Goal: Task Accomplishment & Management: Manage account settings

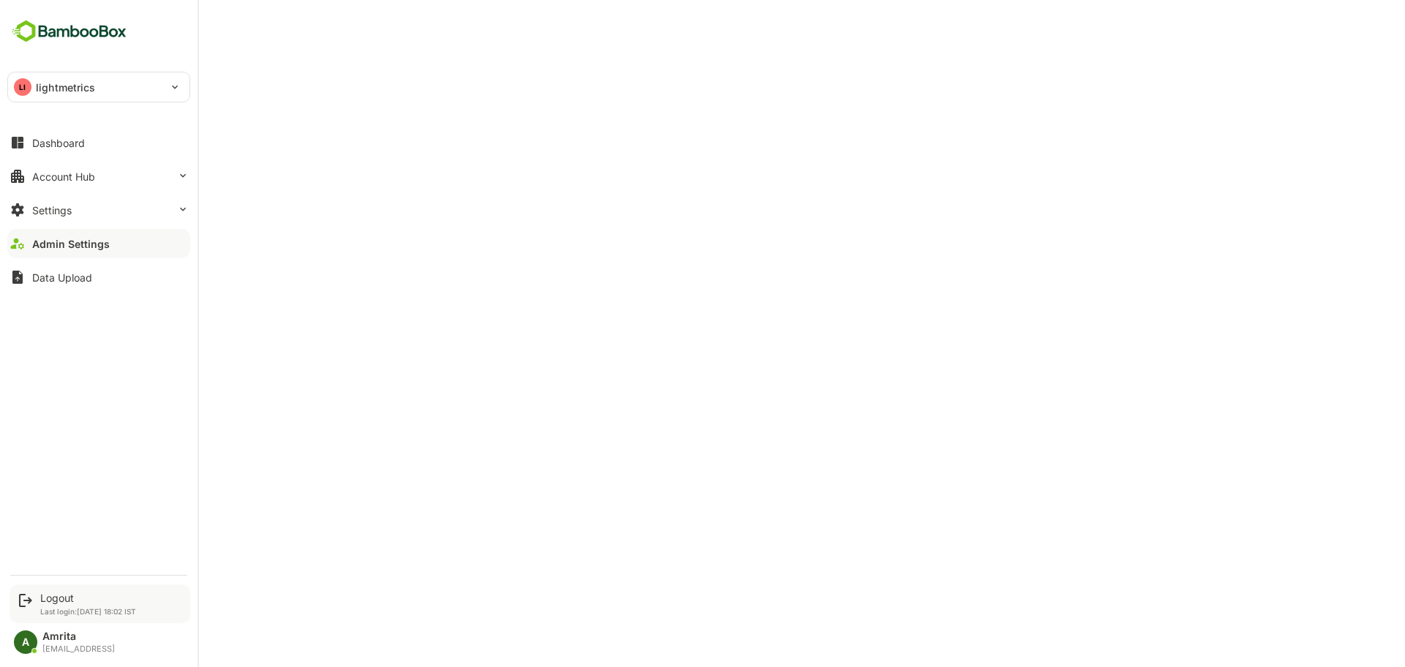
click at [42, 595] on div "Logout" at bounding box center [88, 598] width 96 height 12
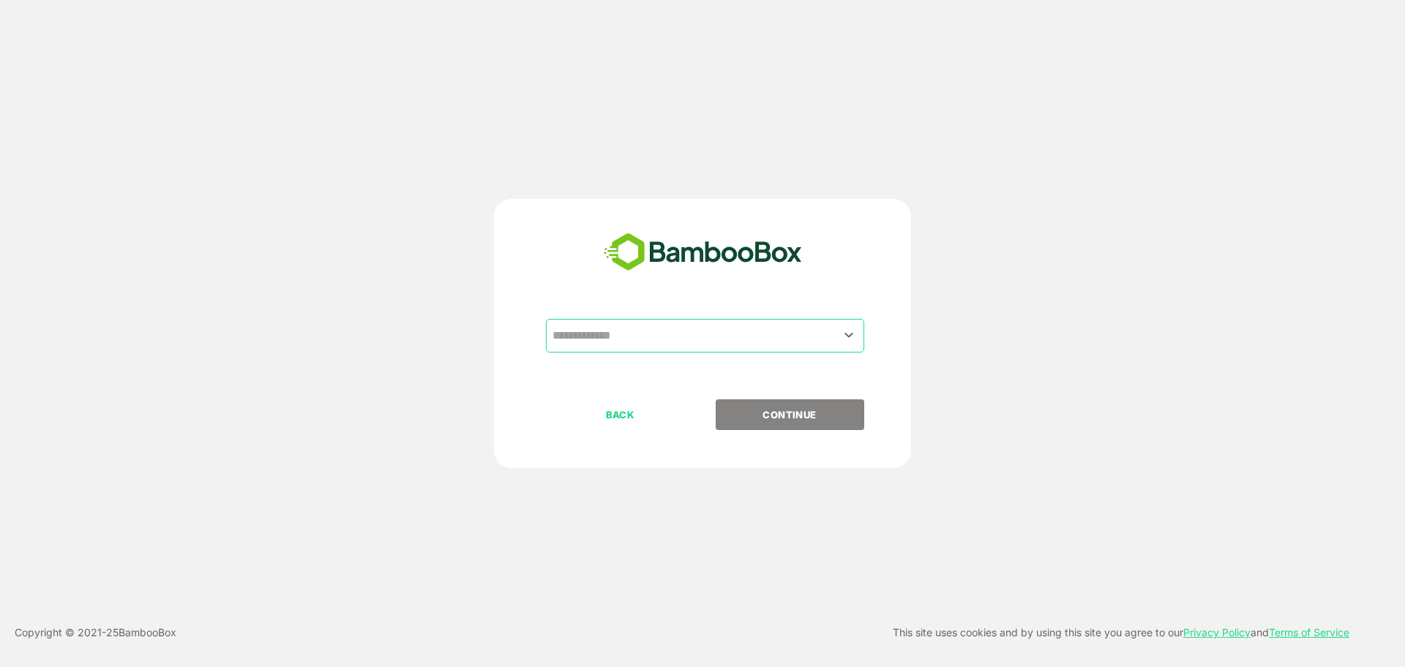
click at [642, 341] on input "text" at bounding box center [705, 336] width 312 height 28
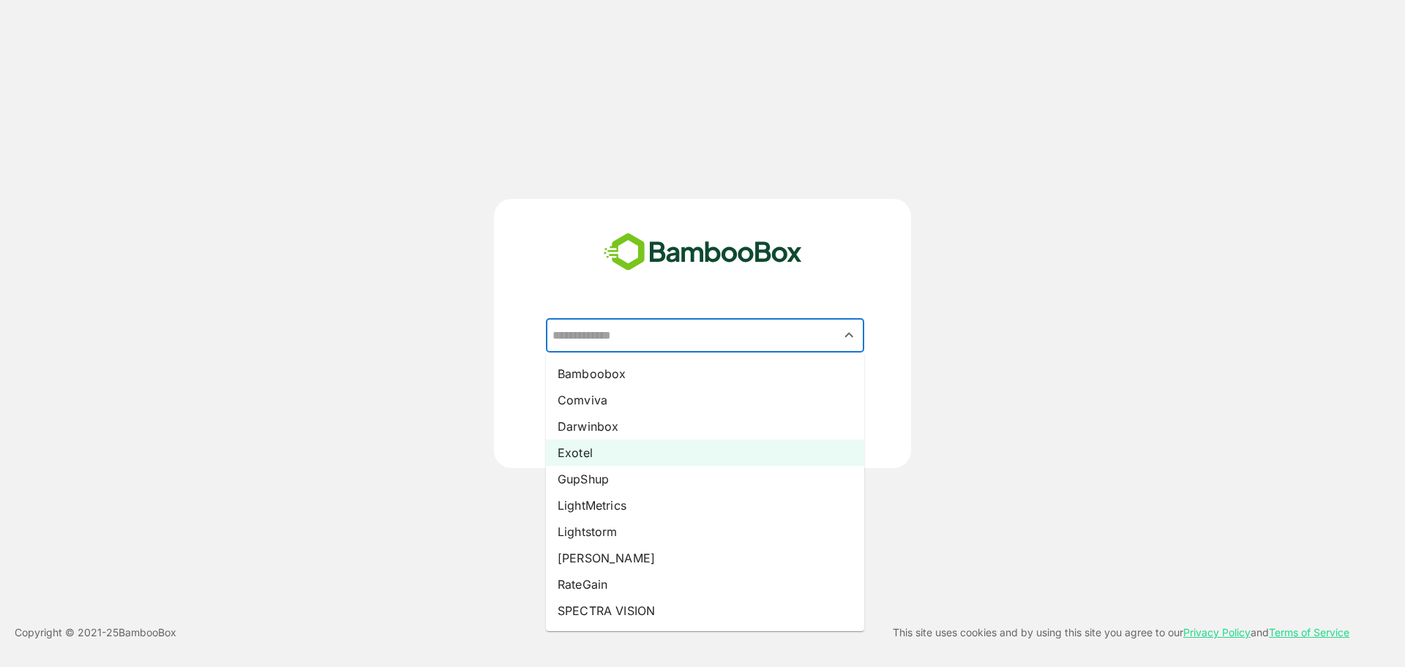
scroll to position [107, 0]
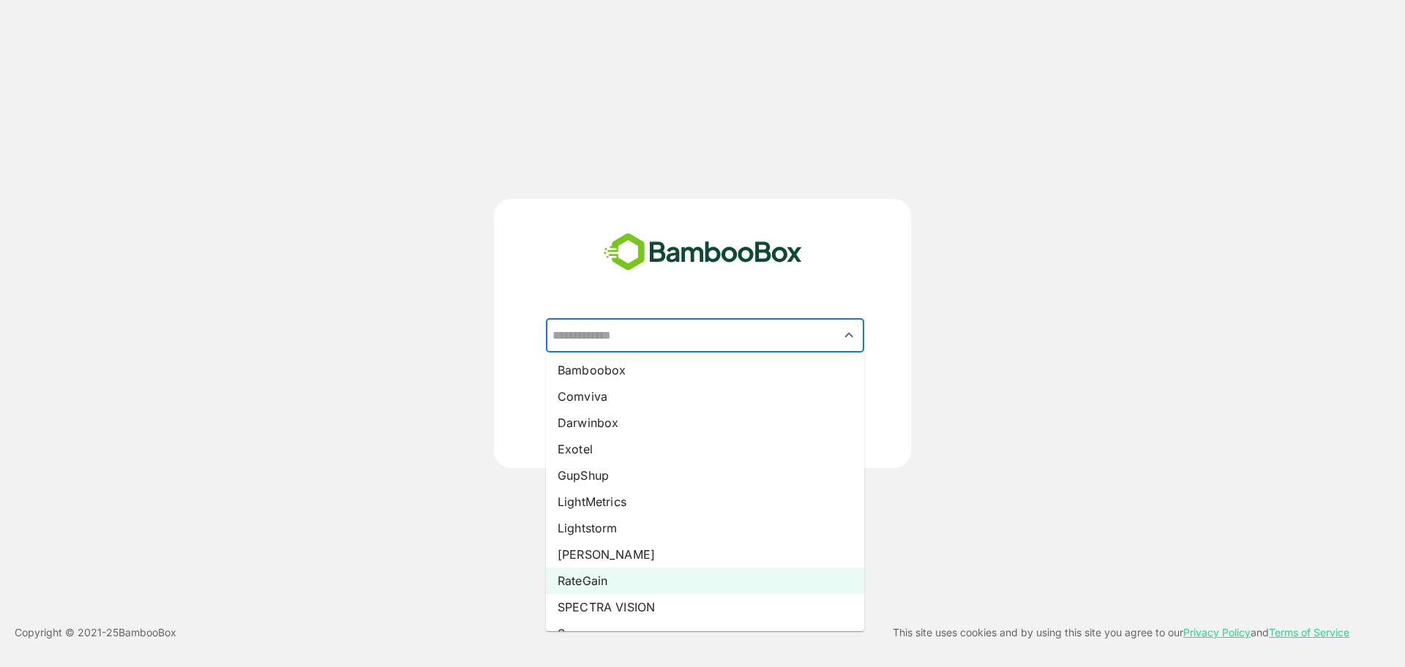
click at [584, 584] on li "RateGain" at bounding box center [705, 581] width 318 height 26
type input "********"
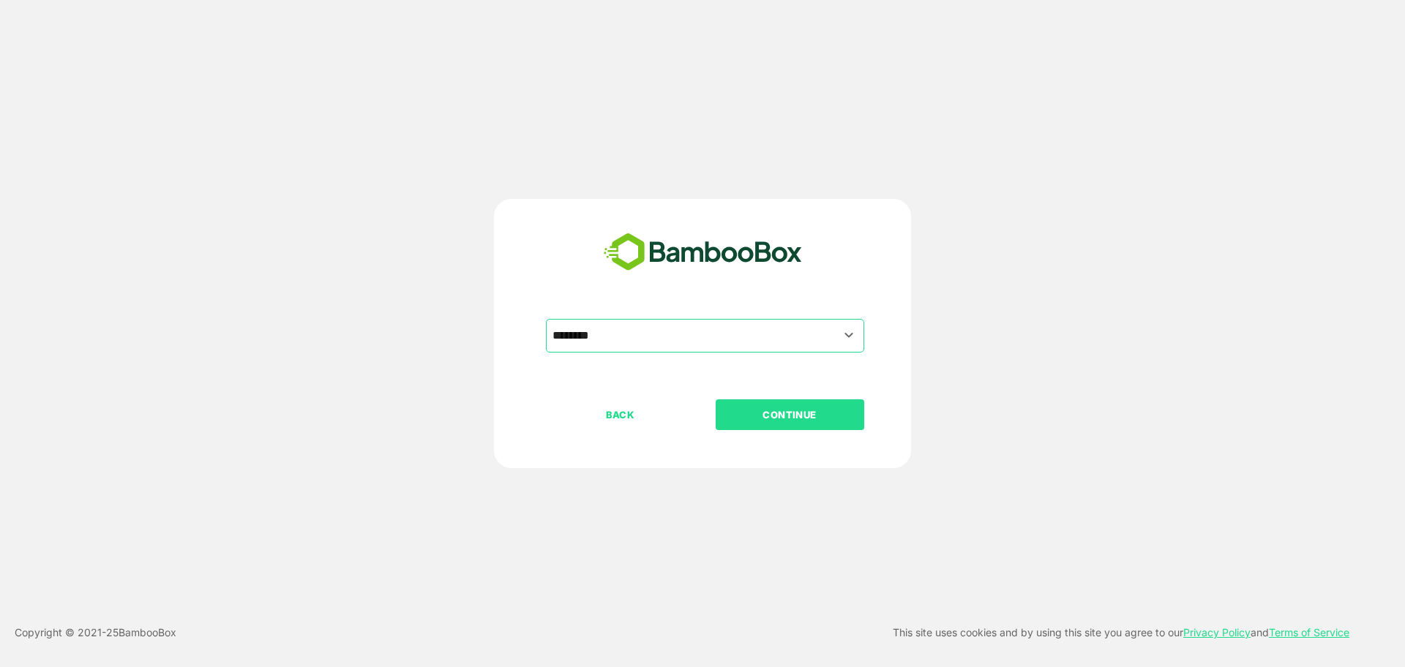
click at [751, 421] on p "CONTINUE" at bounding box center [789, 415] width 146 height 16
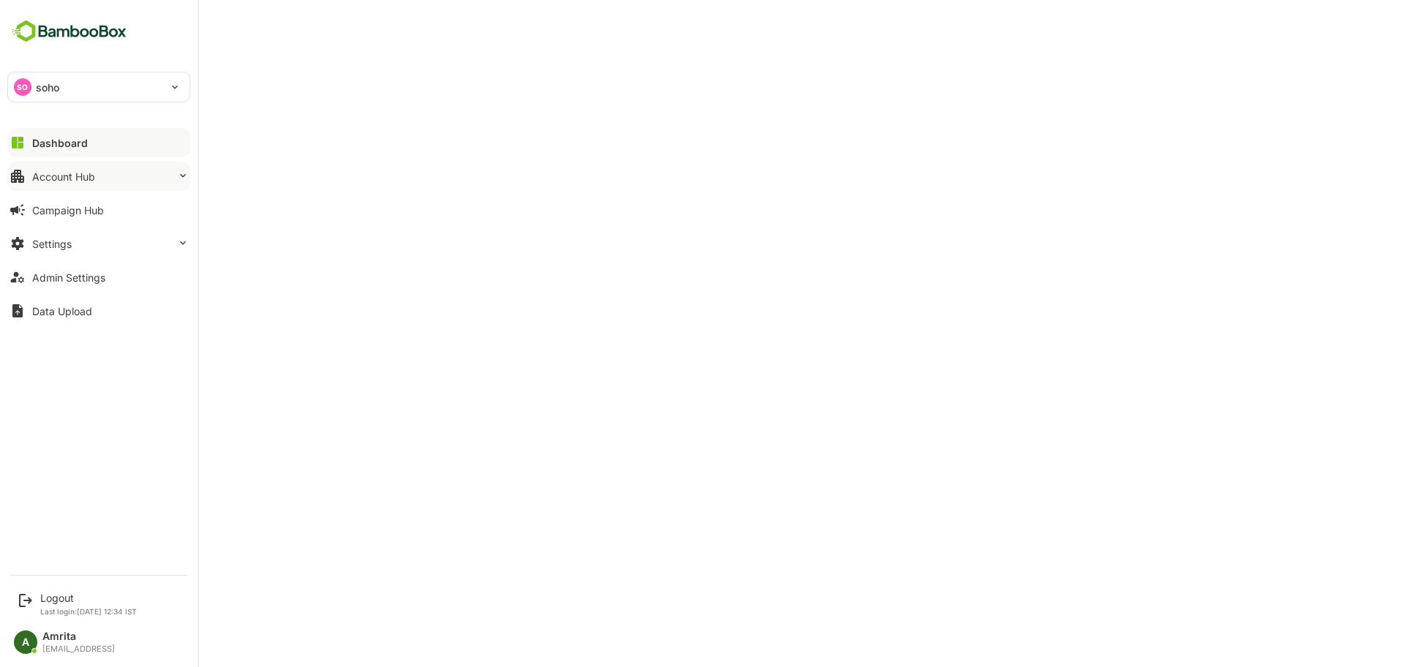
click at [39, 176] on div "Account Hub" at bounding box center [63, 176] width 63 height 12
click at [96, 178] on button "Account Hub" at bounding box center [98, 176] width 183 height 29
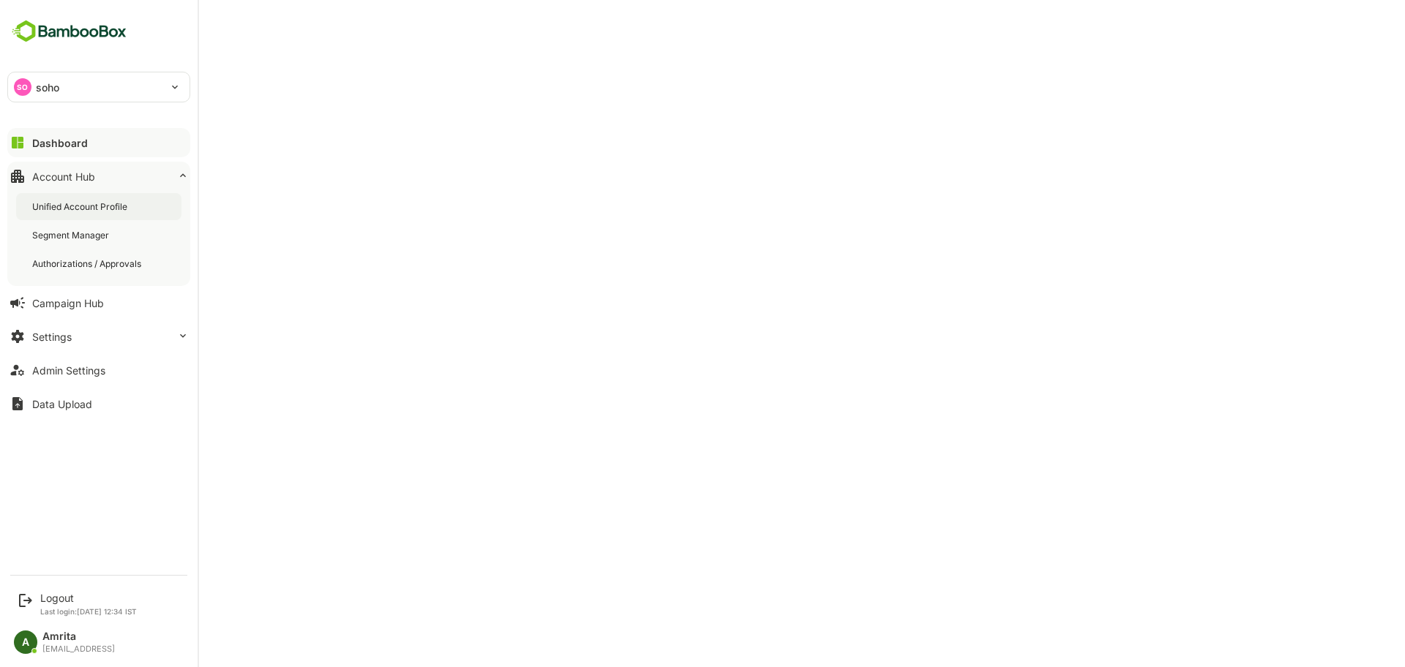
click at [124, 214] on div "Unified Account Profile" at bounding box center [98, 206] width 165 height 27
click at [54, 144] on div "Dashboard" at bounding box center [58, 143] width 53 height 12
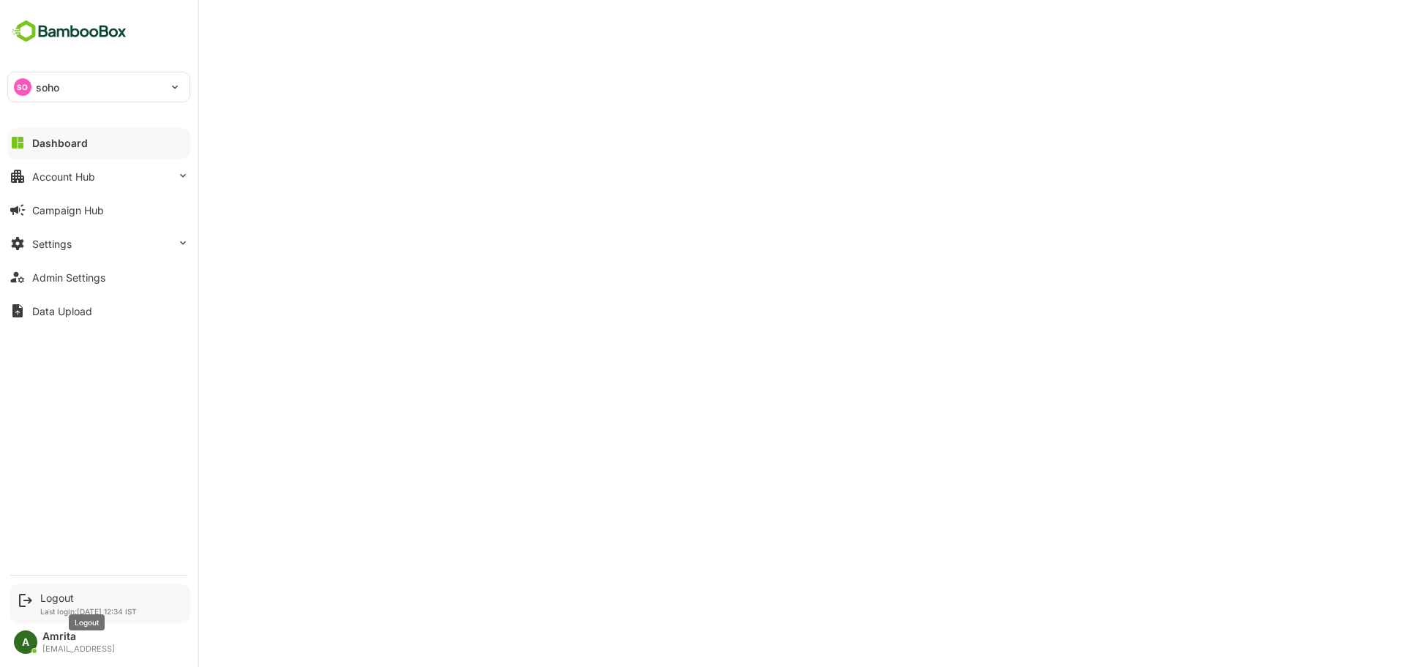
click at [45, 596] on div "Logout" at bounding box center [88, 598] width 97 height 12
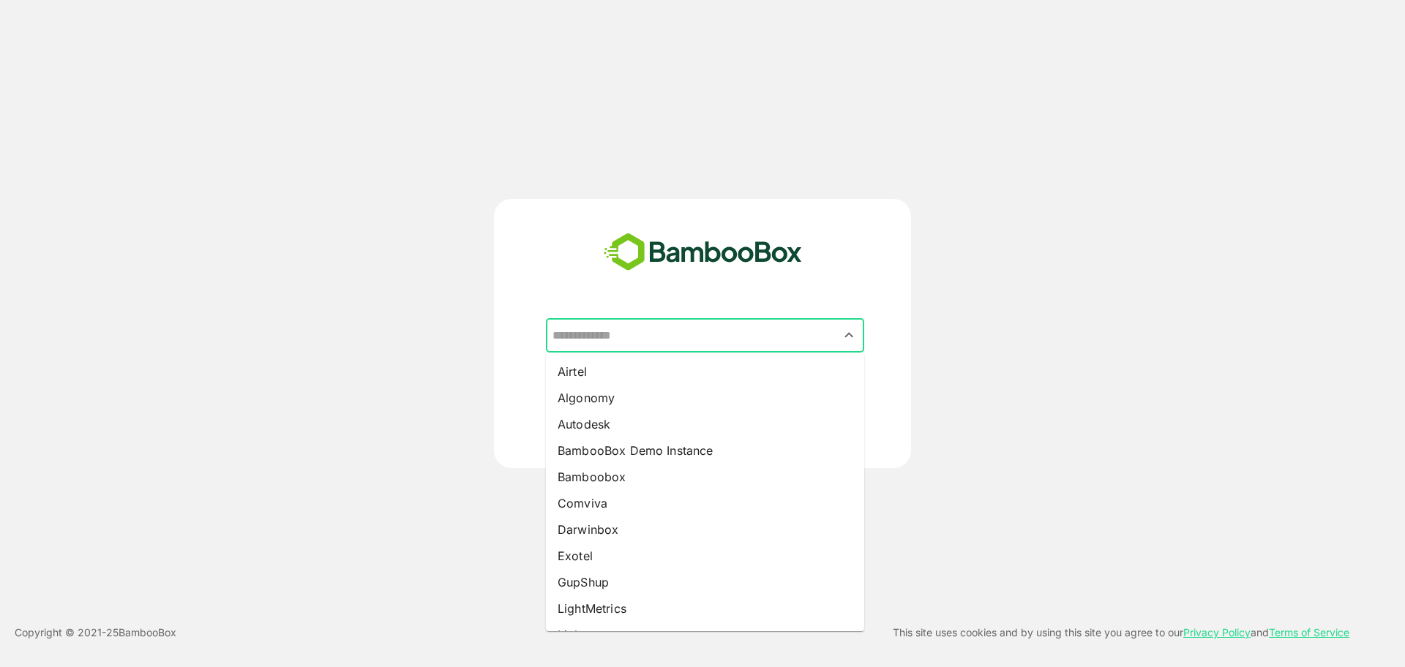
click at [661, 331] on input "text" at bounding box center [705, 336] width 312 height 28
click at [618, 605] on li "LightMetrics" at bounding box center [705, 608] width 318 height 26
type input "**********"
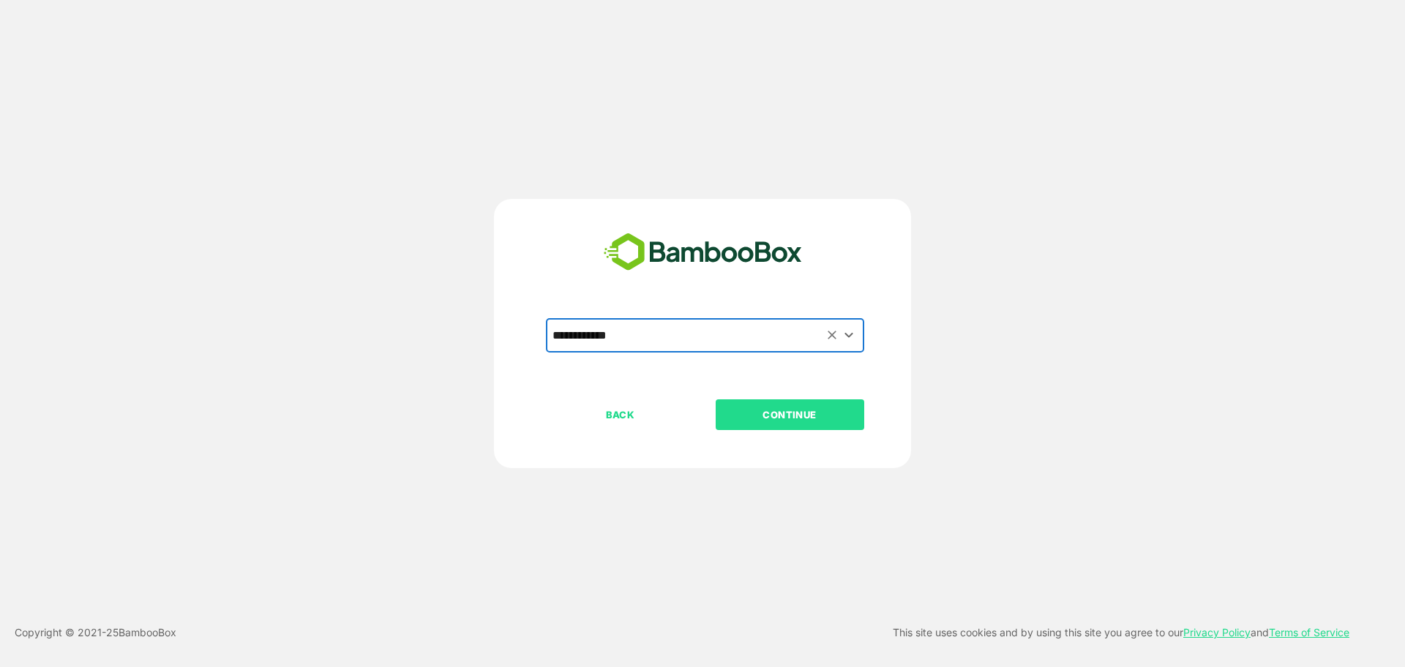
click at [835, 410] on p "CONTINUE" at bounding box center [789, 415] width 146 height 16
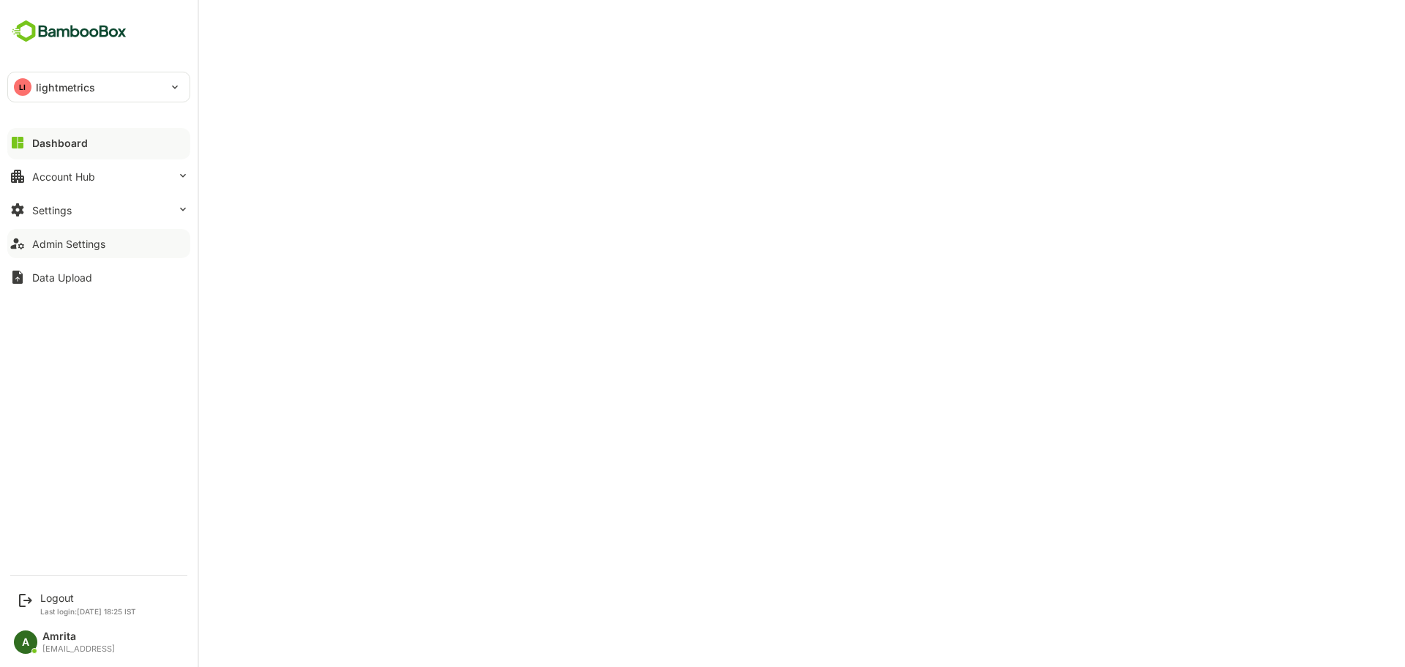
click at [87, 238] on div "Admin Settings" at bounding box center [68, 244] width 73 height 12
click at [61, 599] on div "Logout" at bounding box center [88, 598] width 96 height 12
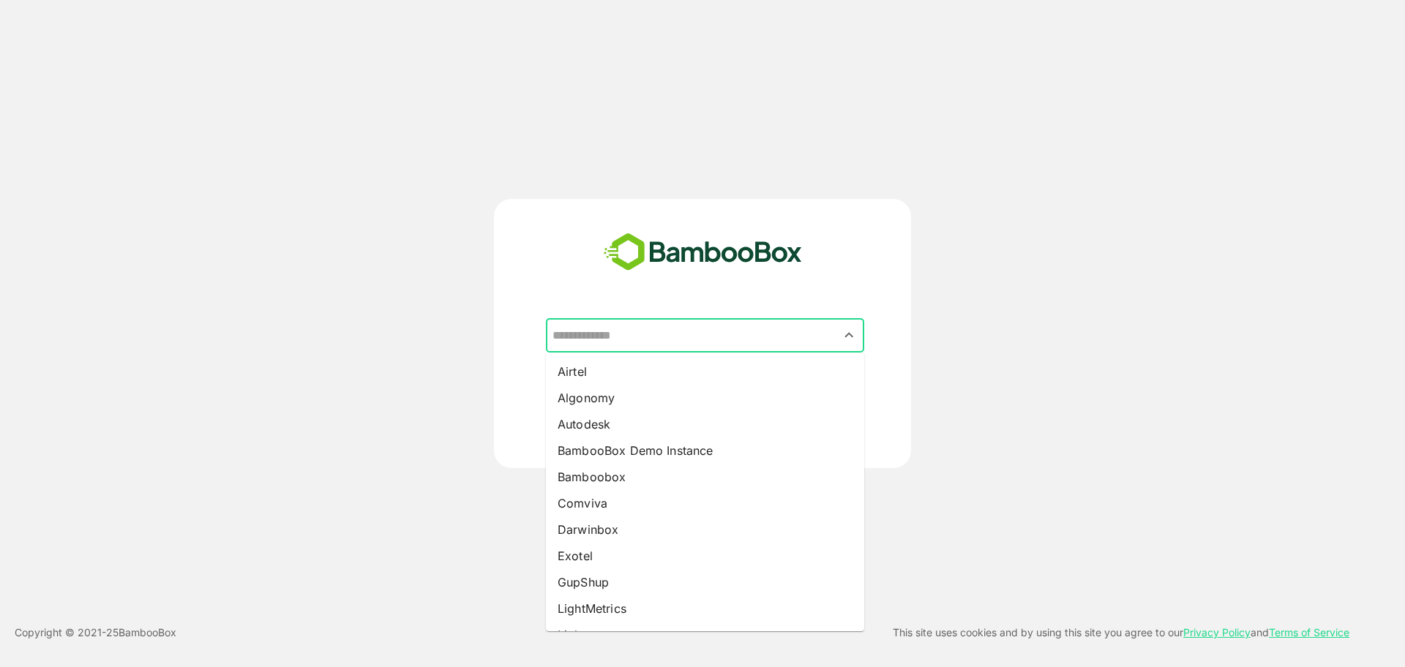
click at [639, 334] on input "text" at bounding box center [705, 336] width 312 height 28
click at [688, 446] on li "BambooBox Demo Instance" at bounding box center [705, 450] width 318 height 26
type input "**********"
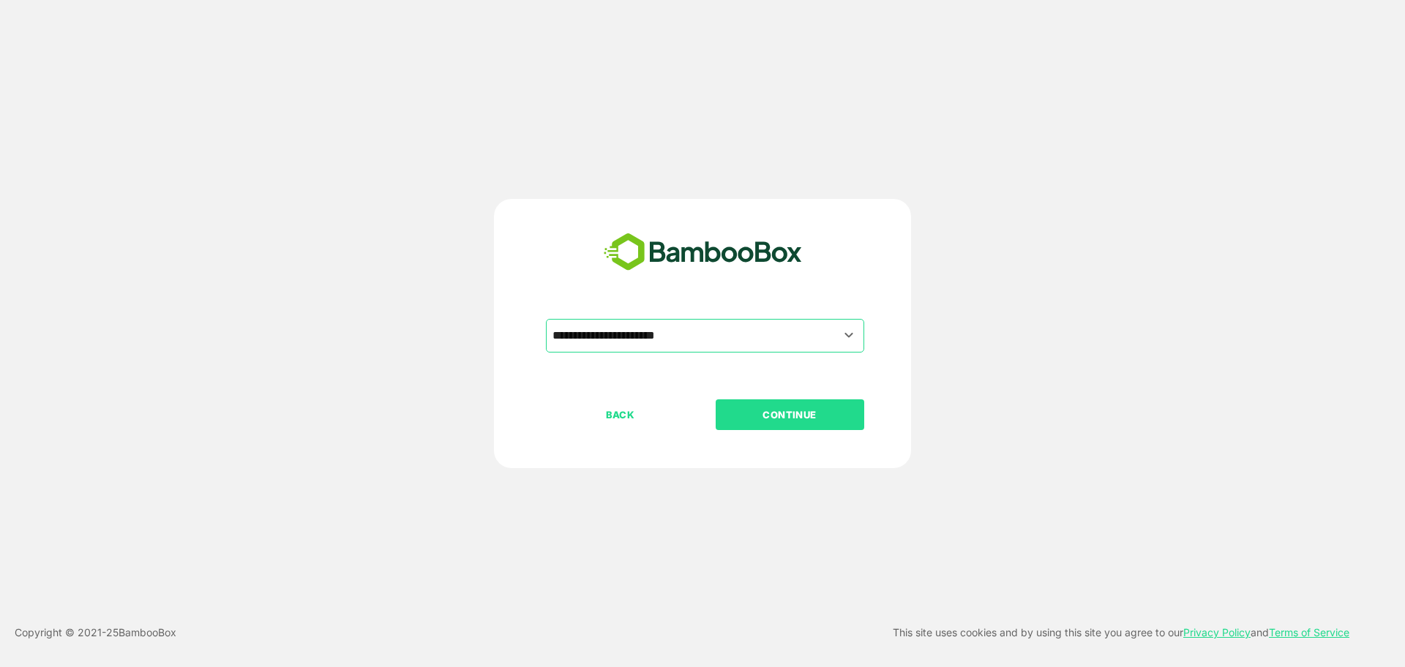
click at [802, 419] on p "CONTINUE" at bounding box center [789, 415] width 146 height 16
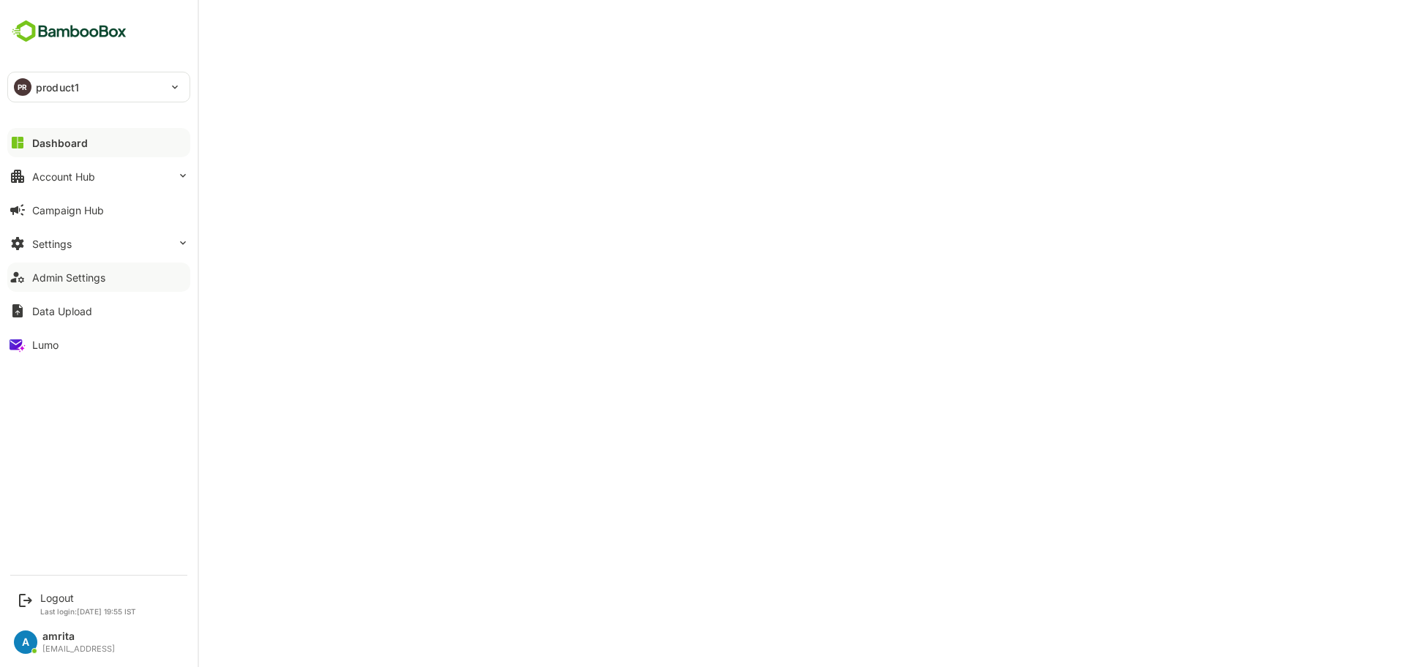
click at [114, 277] on button "Admin Settings" at bounding box center [98, 277] width 183 height 29
click at [57, 598] on div "Logout" at bounding box center [88, 598] width 96 height 12
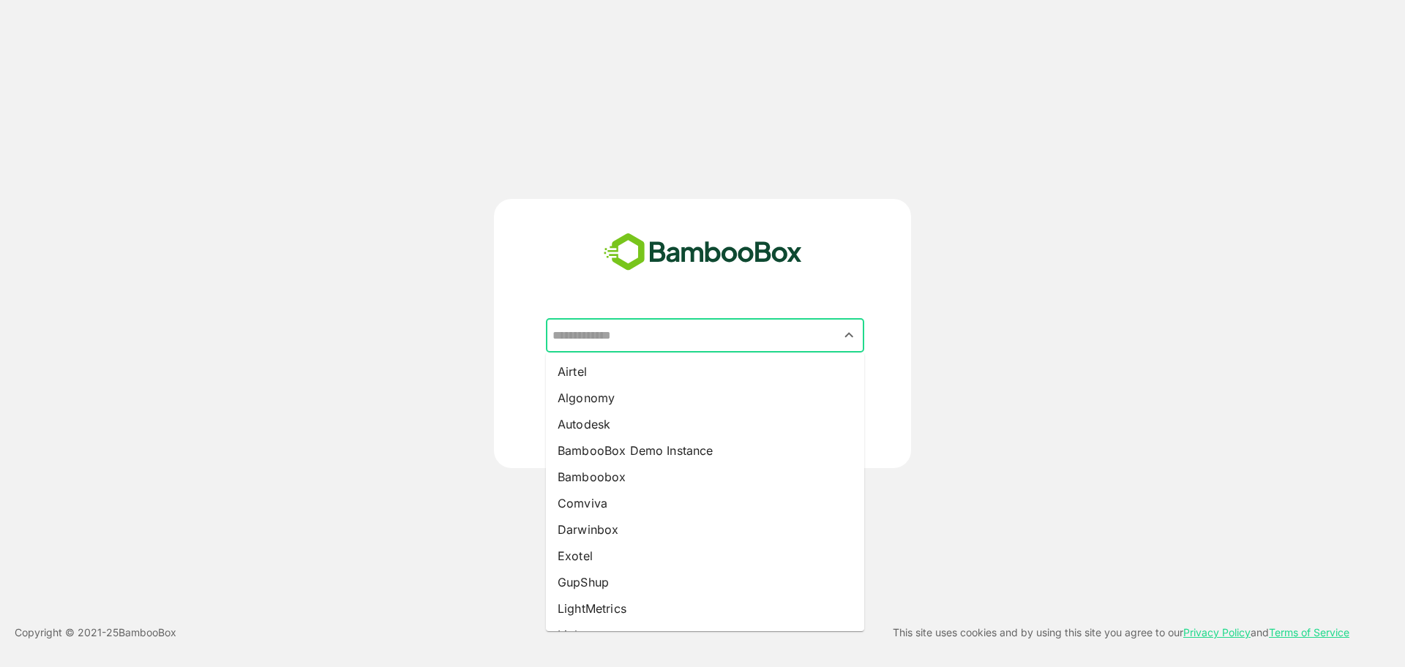
click at [656, 339] on input "text" at bounding box center [705, 336] width 312 height 28
click at [628, 609] on li "LightMetrics" at bounding box center [705, 608] width 318 height 26
type input "**********"
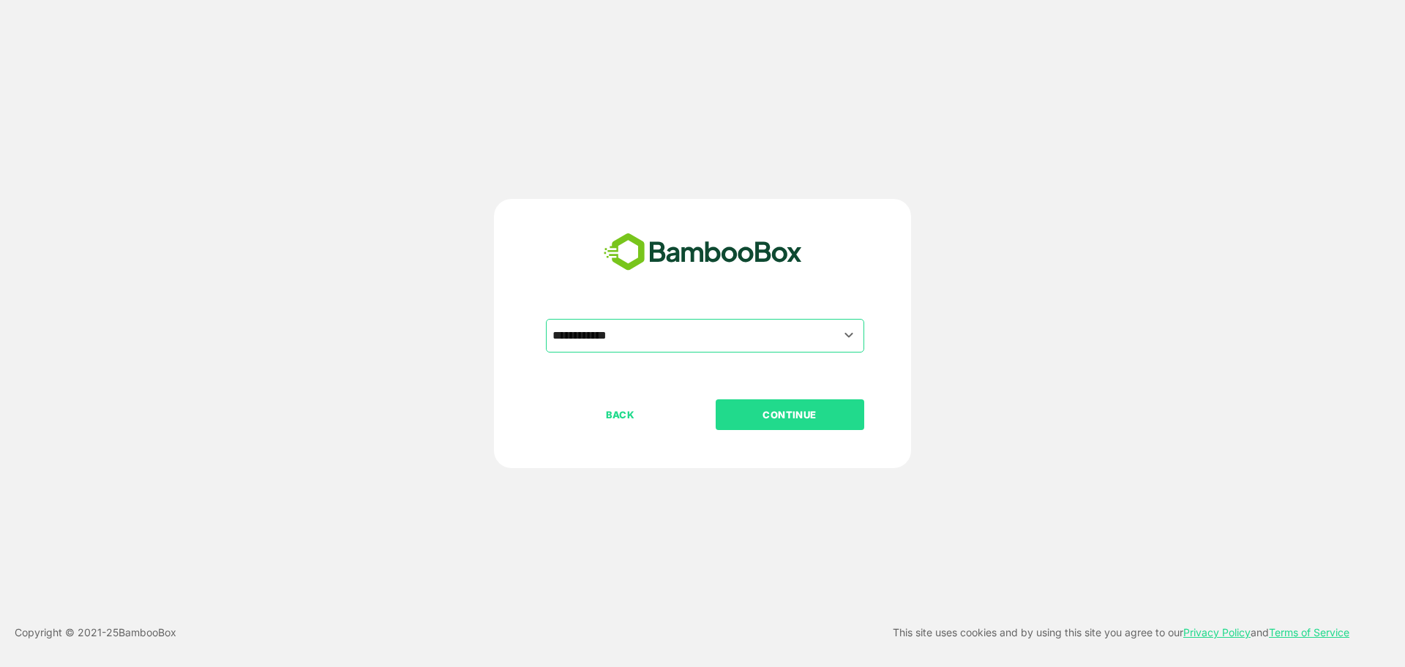
click at [781, 414] on p "CONTINUE" at bounding box center [789, 415] width 146 height 16
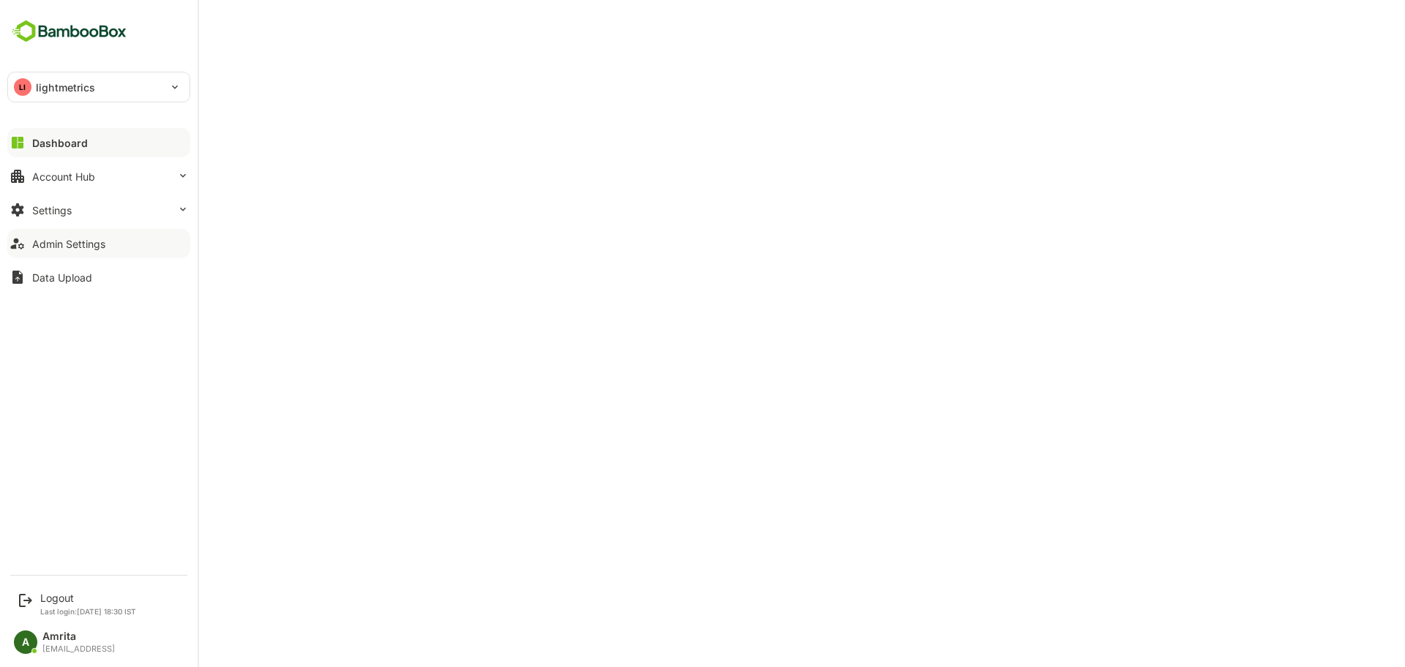
click at [46, 248] on div "Admin Settings" at bounding box center [68, 244] width 73 height 12
click at [54, 598] on div "Logout" at bounding box center [88, 598] width 96 height 12
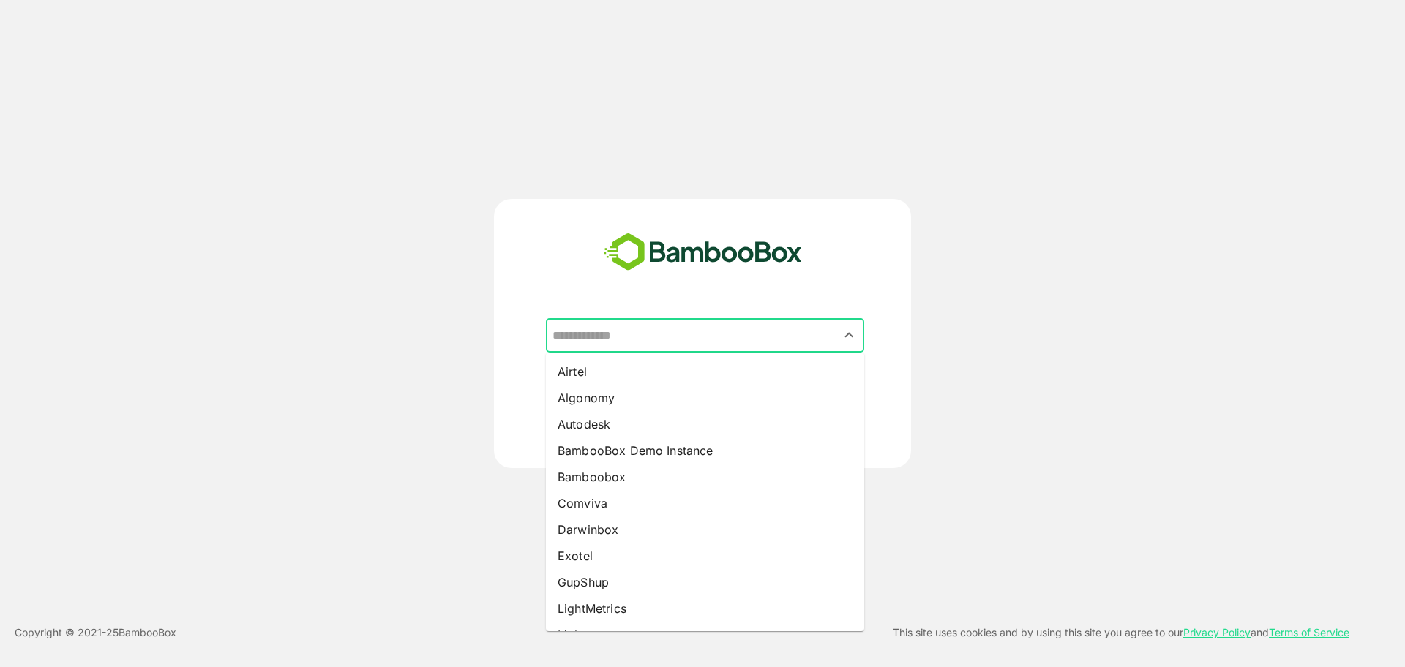
click at [740, 337] on input "text" at bounding box center [705, 336] width 312 height 28
click at [654, 607] on li "LightMetrics" at bounding box center [705, 608] width 318 height 26
type input "**********"
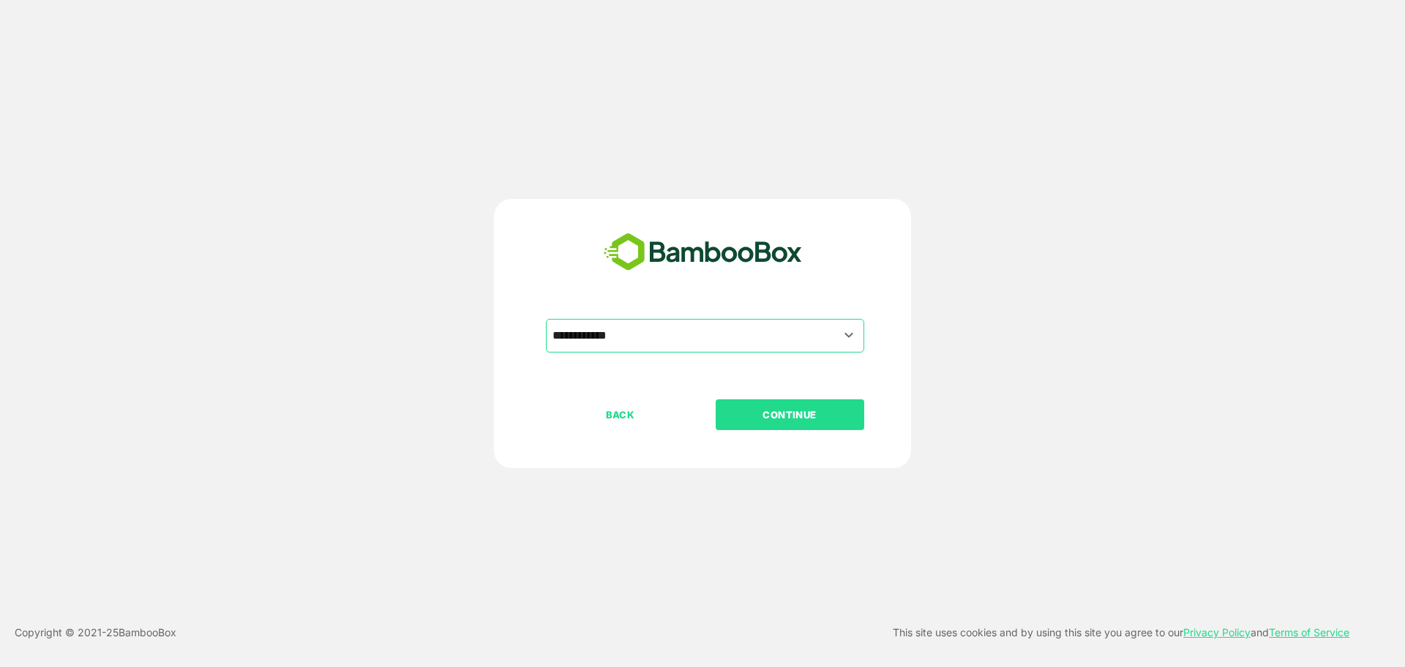
click at [789, 416] on p "CONTINUE" at bounding box center [789, 415] width 146 height 16
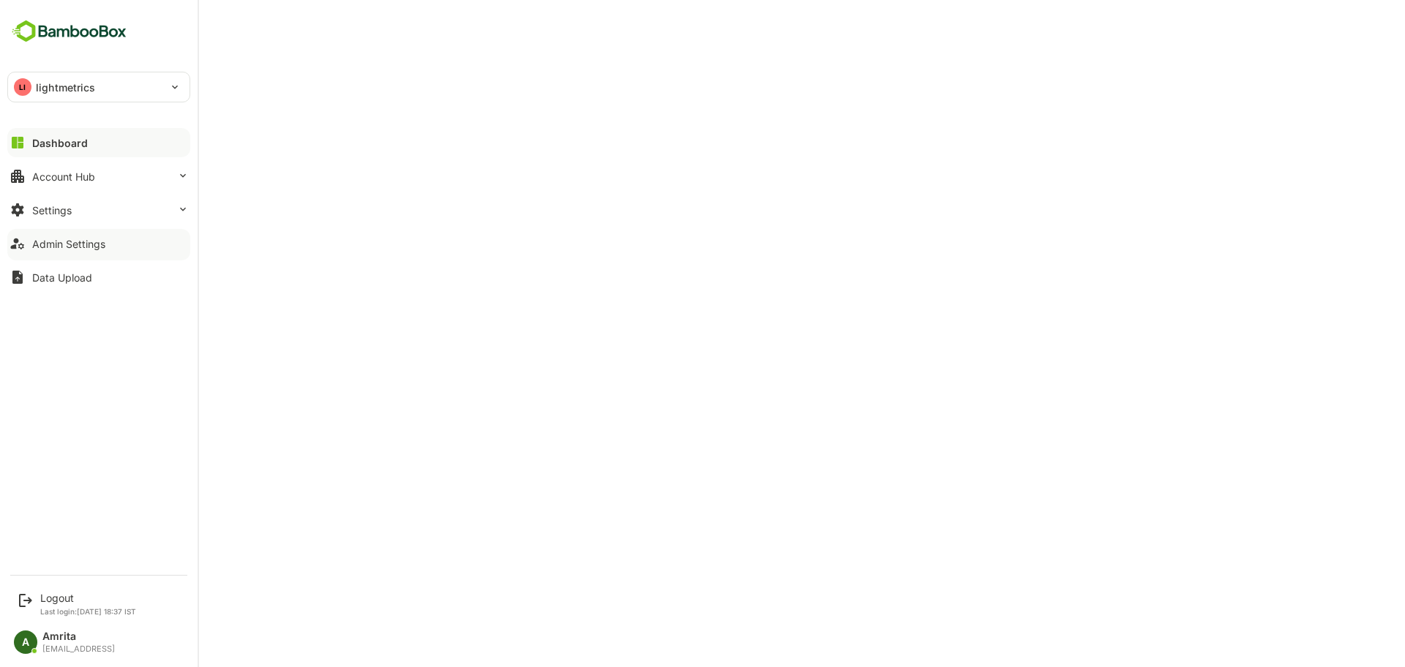
click at [101, 253] on div at bounding box center [98, 256] width 183 height 9
click at [64, 243] on div "Admin Settings" at bounding box center [68, 244] width 73 height 12
click at [51, 602] on div "Logout" at bounding box center [88, 598] width 96 height 12
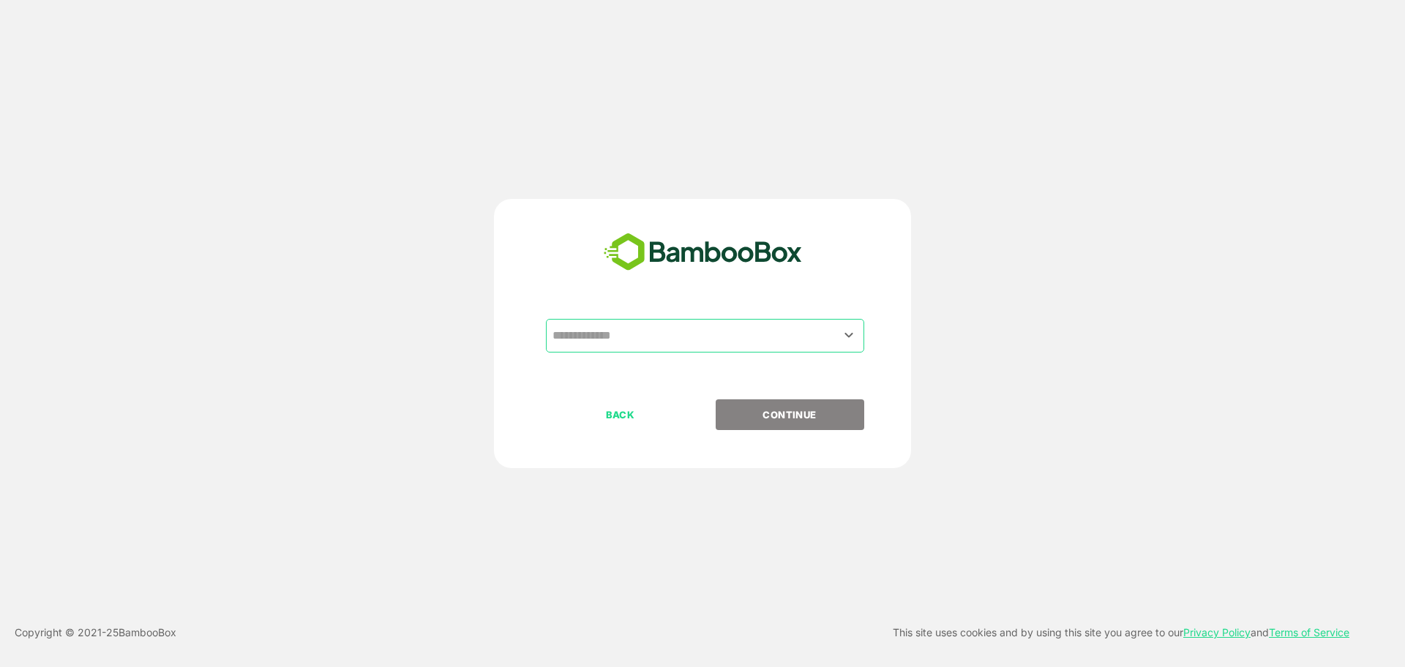
click at [684, 348] on input "text" at bounding box center [705, 336] width 312 height 28
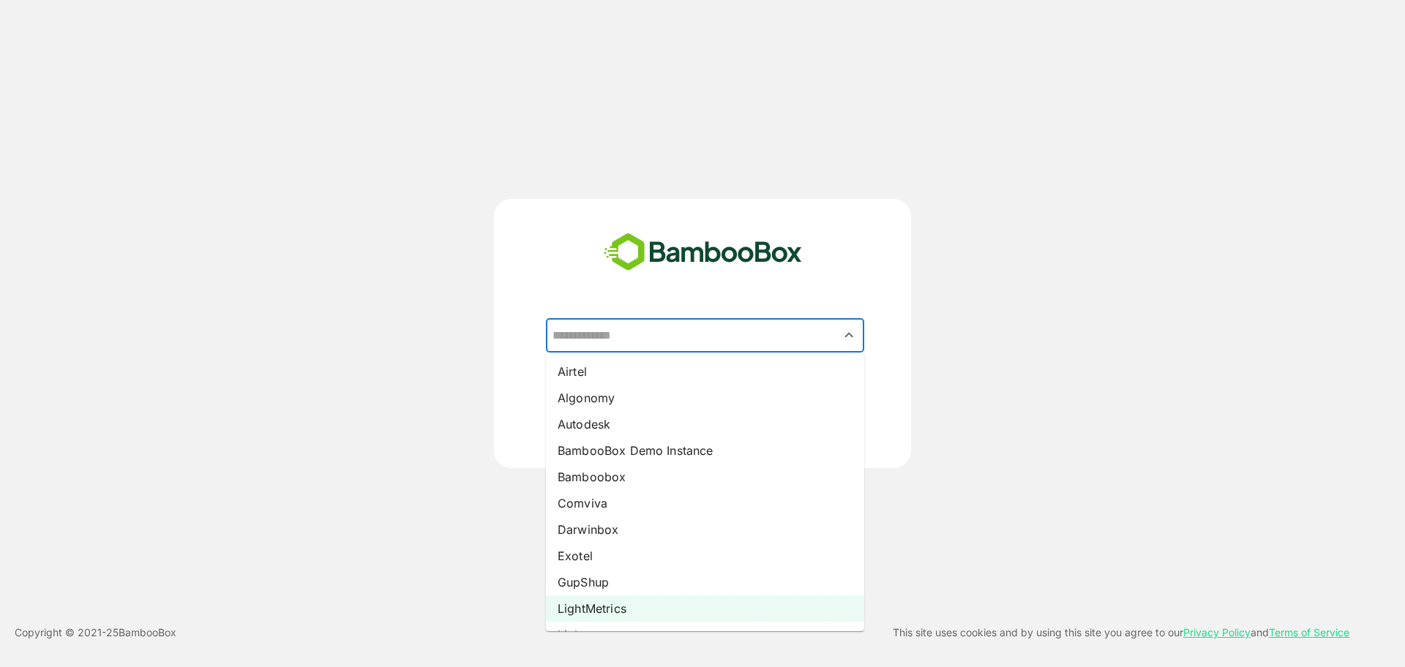
click at [631, 601] on li "LightMetrics" at bounding box center [705, 608] width 318 height 26
type input "**********"
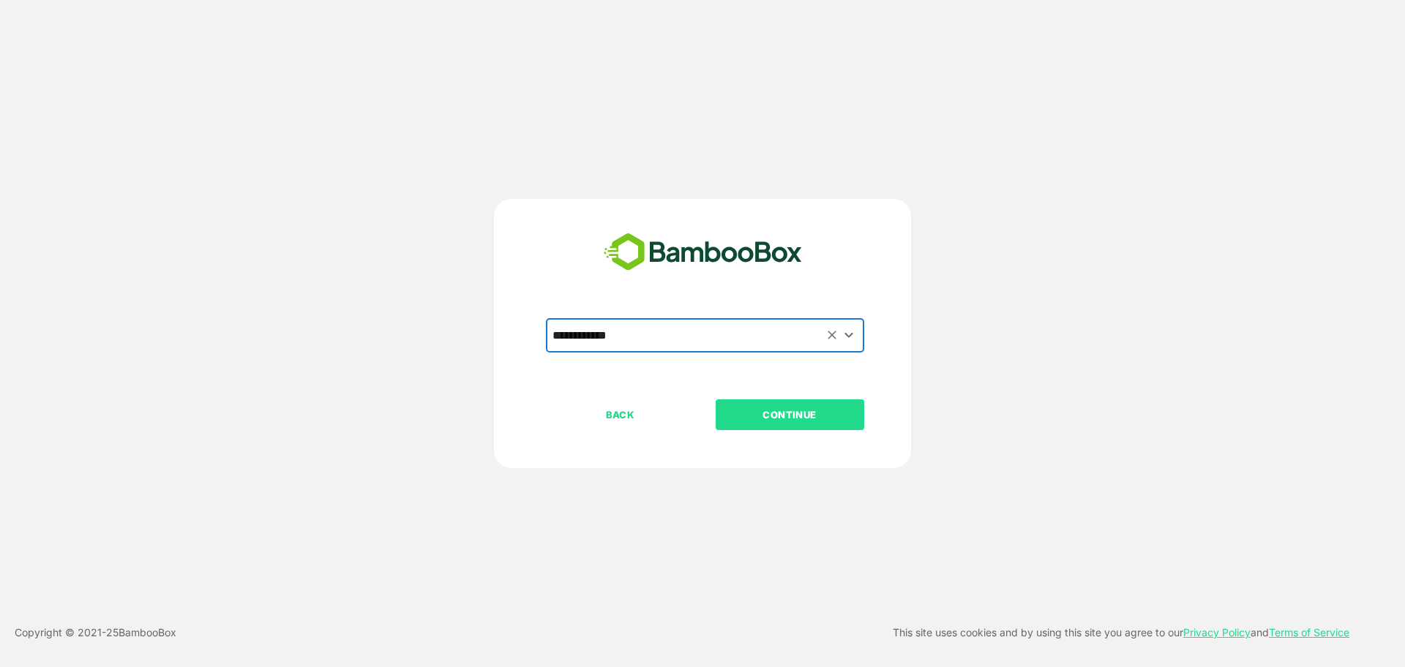
click at [830, 402] on button "CONTINUE" at bounding box center [789, 414] width 149 height 31
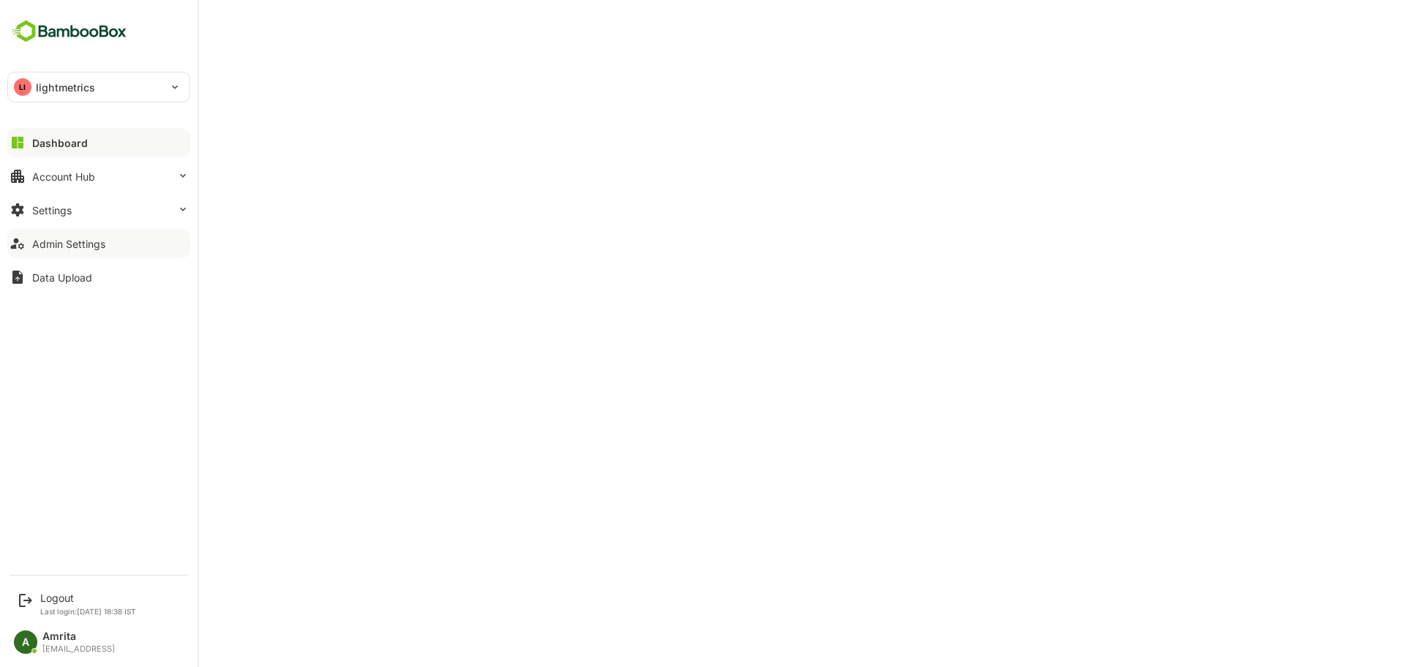
click at [69, 252] on button "Admin Settings" at bounding box center [98, 243] width 183 height 29
click at [58, 597] on div "Logout" at bounding box center [88, 598] width 96 height 12
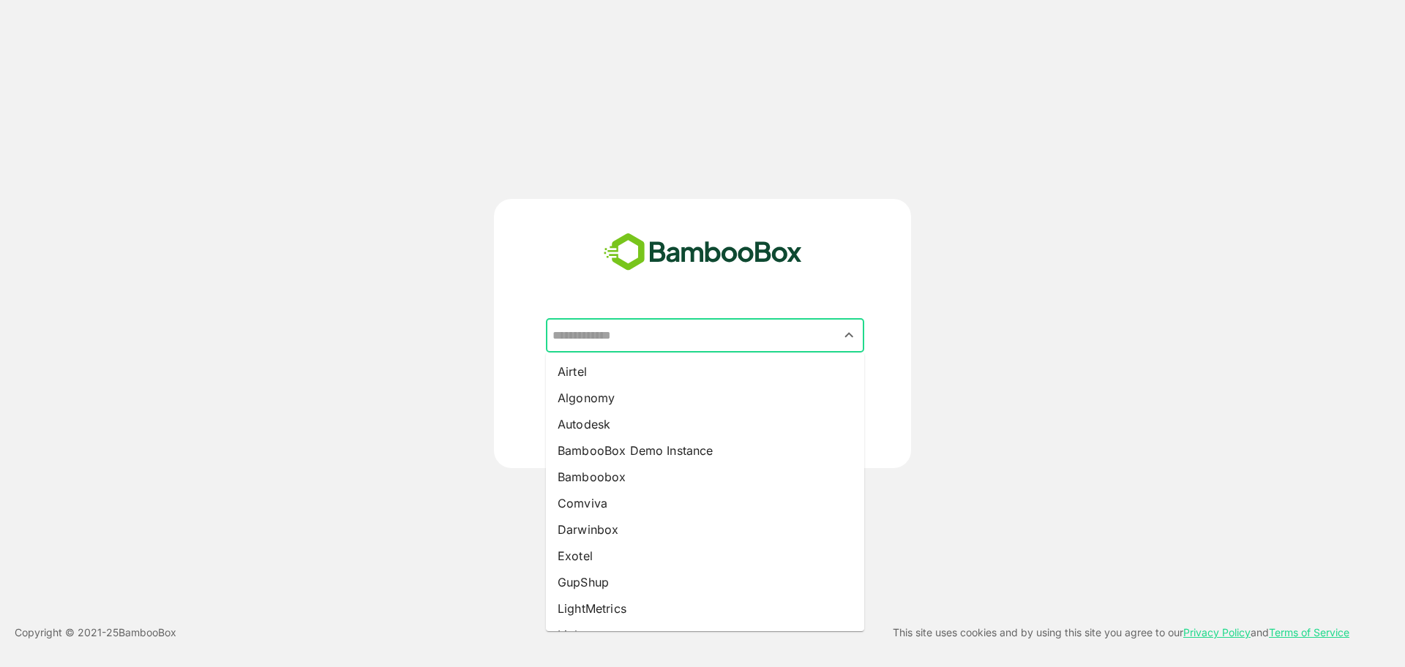
click at [644, 333] on input "text" at bounding box center [705, 336] width 312 height 28
click at [598, 421] on li "Autodesk" at bounding box center [705, 424] width 318 height 26
type input "********"
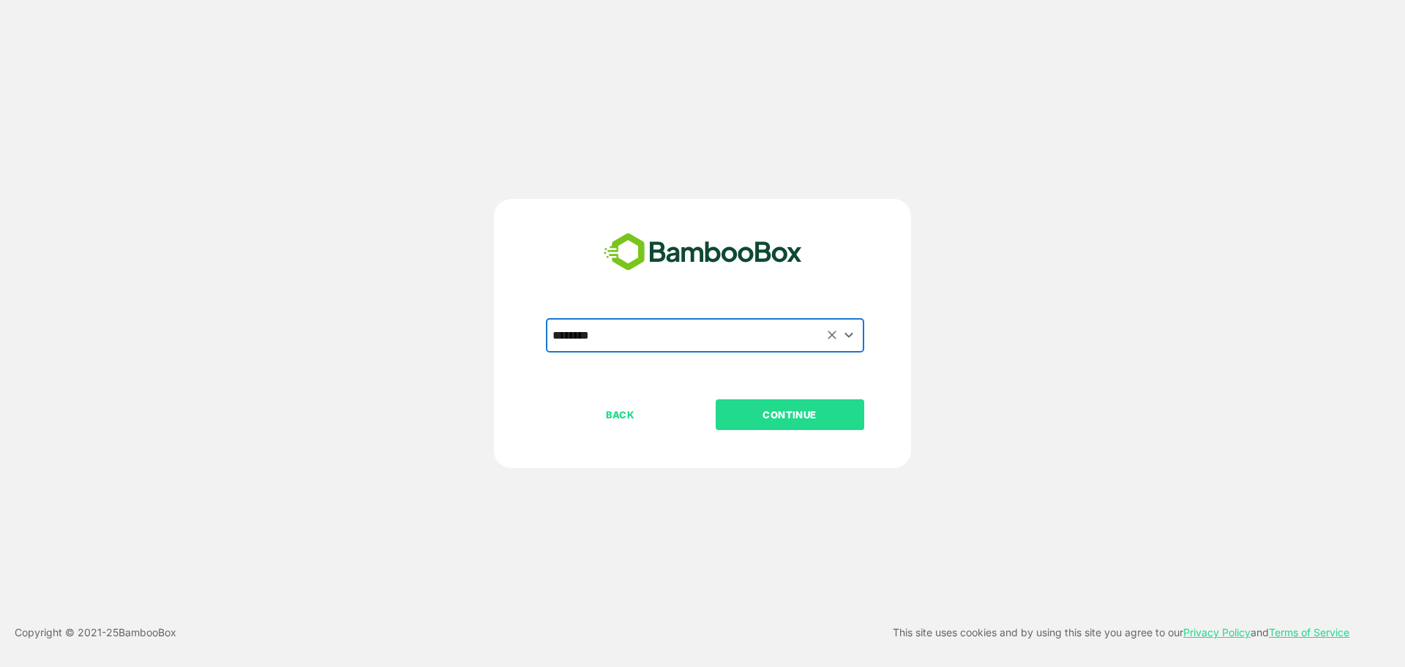
click at [749, 407] on p "CONTINUE" at bounding box center [789, 415] width 146 height 16
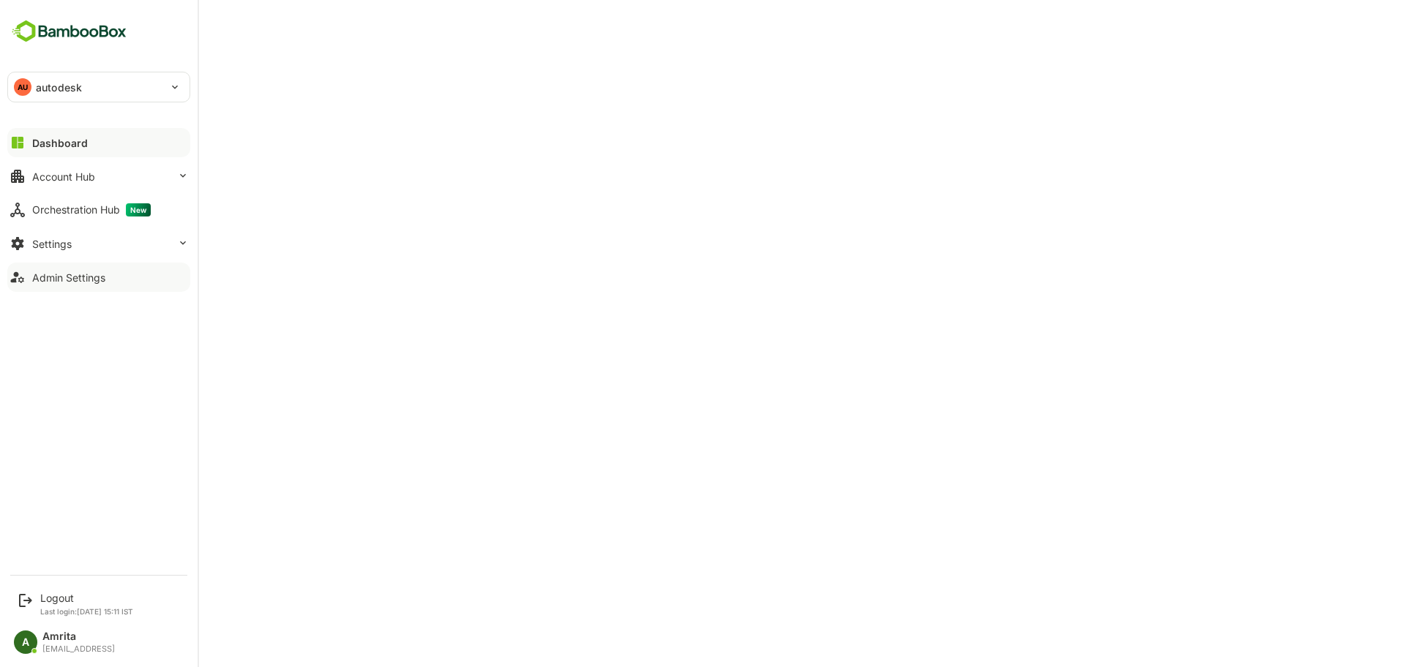
click at [36, 279] on div "Admin Settings" at bounding box center [68, 277] width 73 height 12
click at [59, 605] on div "Logout Last login: Oct 13 15:11 IST" at bounding box center [86, 604] width 93 height 24
click at [60, 595] on div "Logout" at bounding box center [86, 598] width 93 height 12
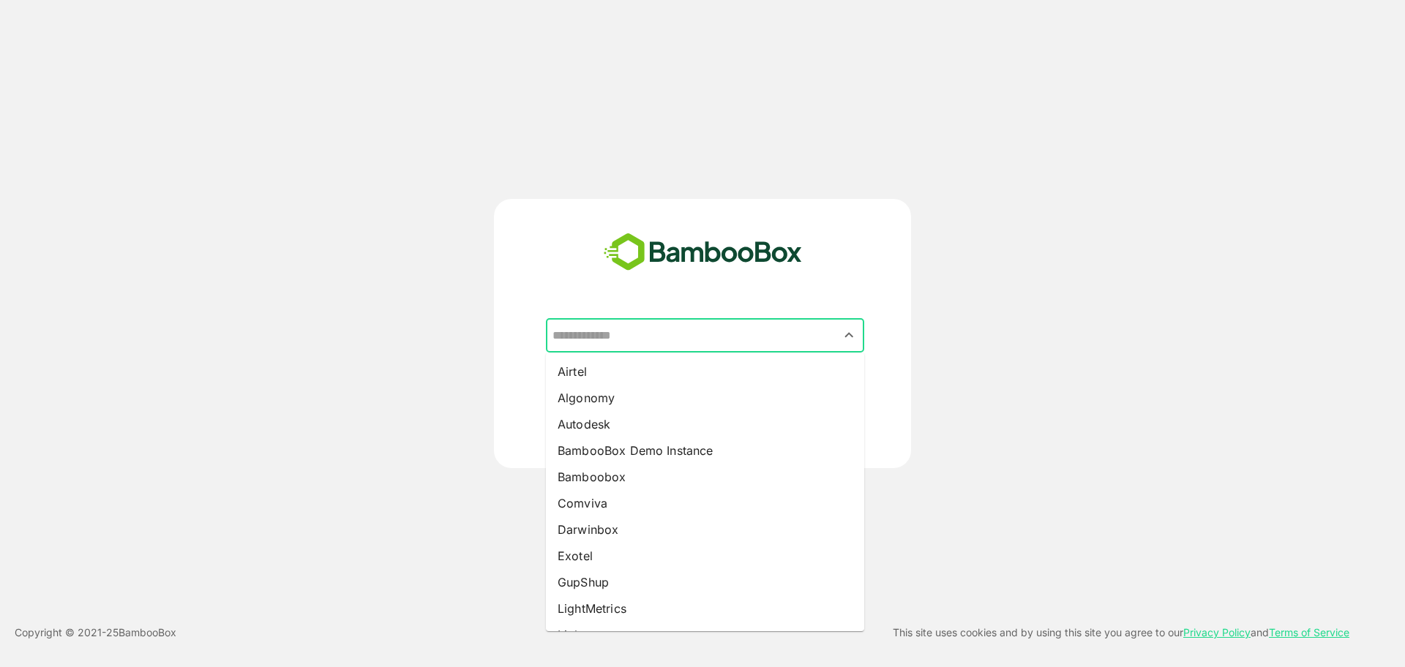
click at [600, 342] on input "text" at bounding box center [705, 336] width 312 height 28
